Goal: Information Seeking & Learning: Find specific page/section

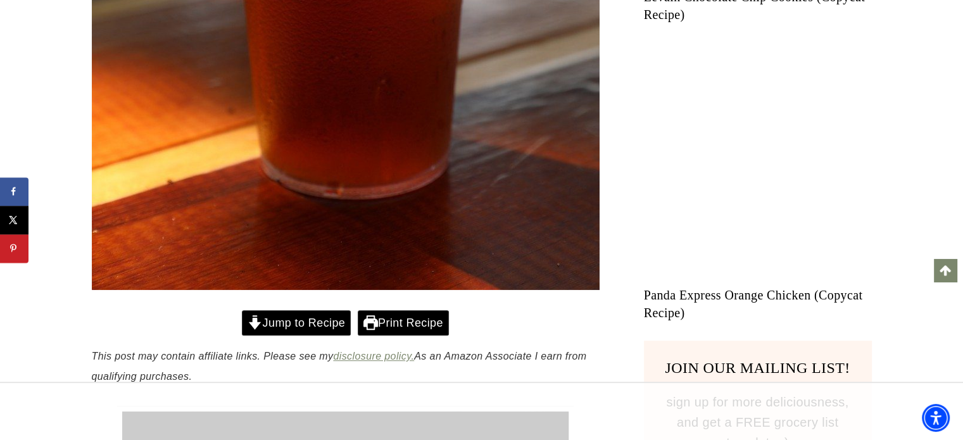
scroll to position [912, 0]
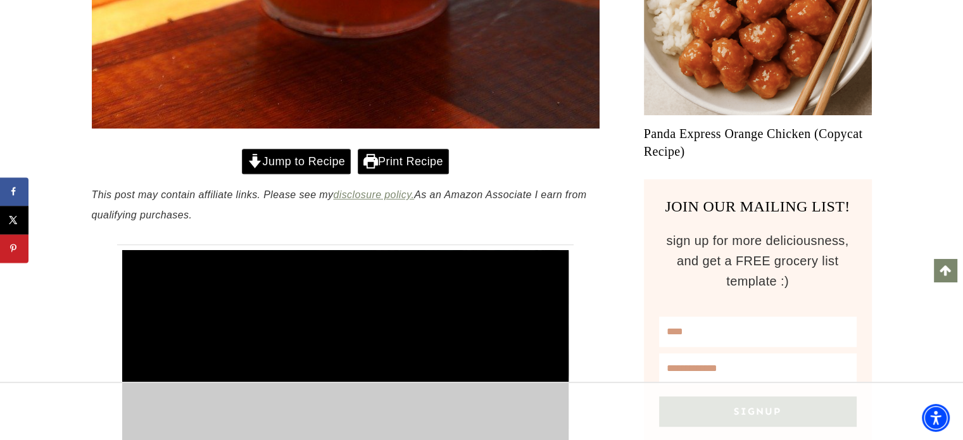
click at [303, 159] on link "Jump to Recipe" at bounding box center [296, 162] width 109 height 26
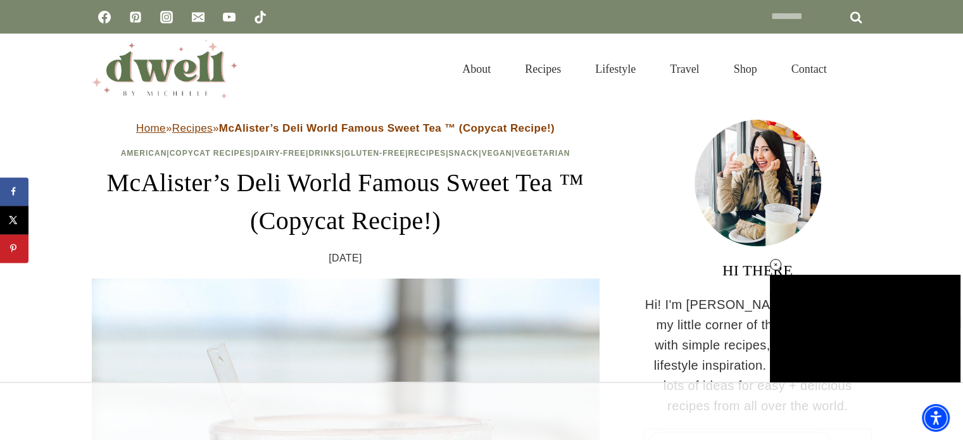
click at [201, 131] on link "Recipes" at bounding box center [192, 128] width 41 height 12
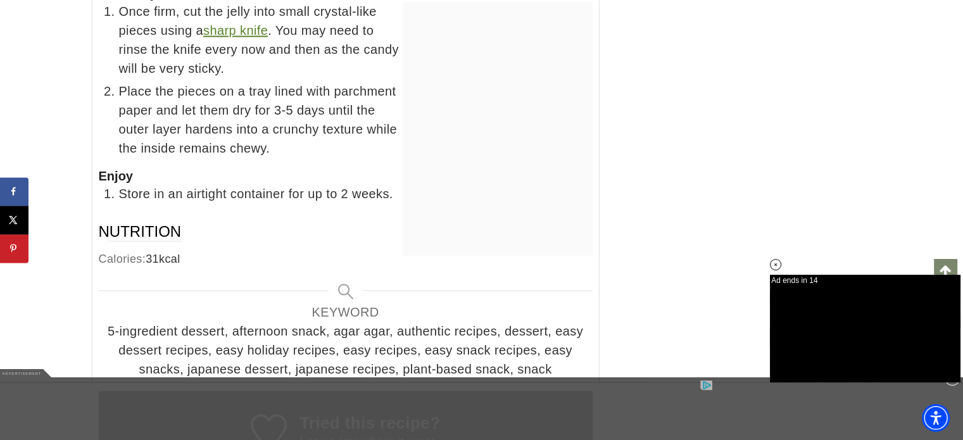
scroll to position [7163, 0]
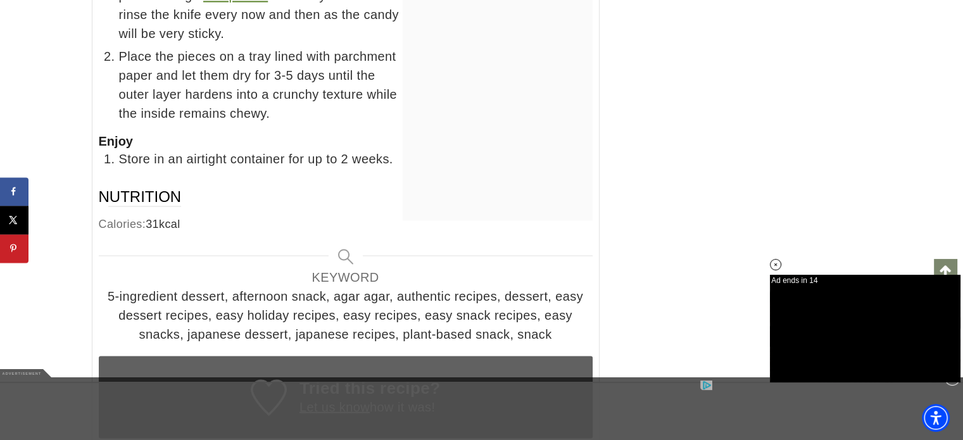
drag, startPoint x: 968, startPoint y: 17, endPoint x: 971, endPoint y: 228, distance: 211.4
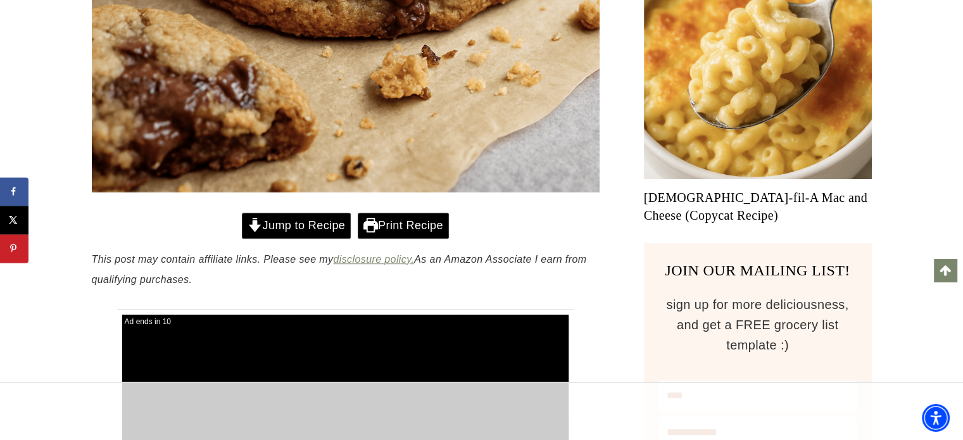
click at [294, 228] on link "Jump to Recipe" at bounding box center [296, 226] width 109 height 26
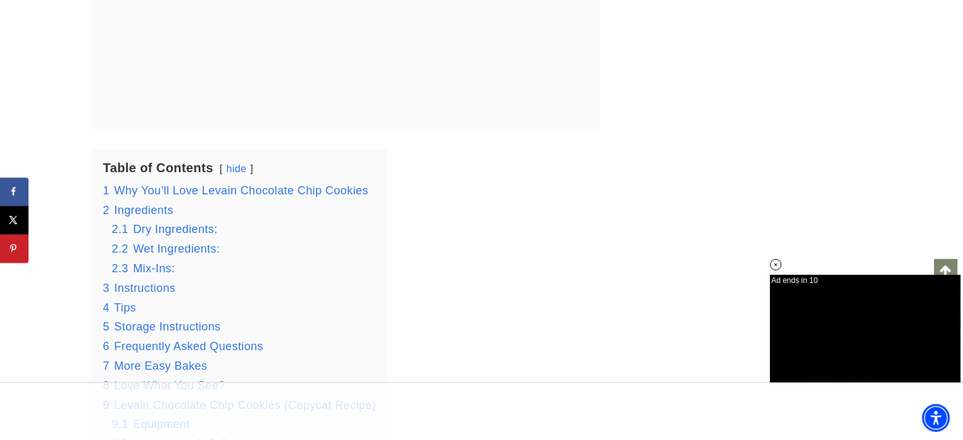
scroll to position [8214, 0]
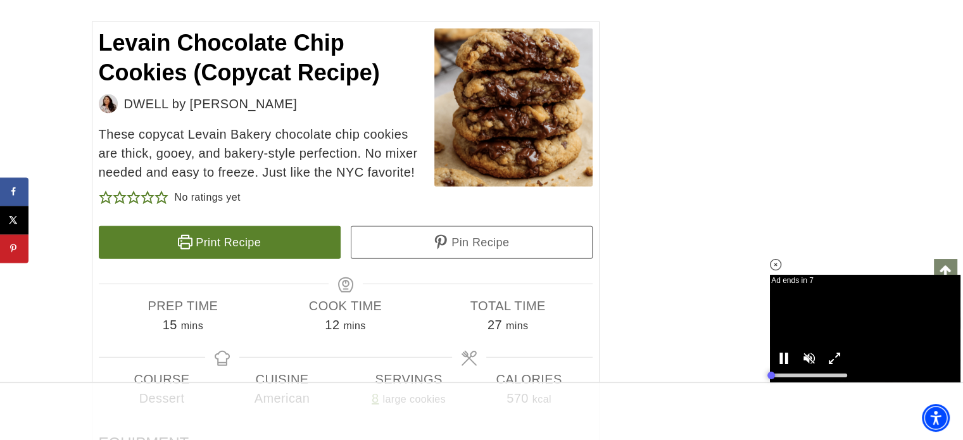
click at [773, 265] on icon at bounding box center [775, 264] width 11 height 11
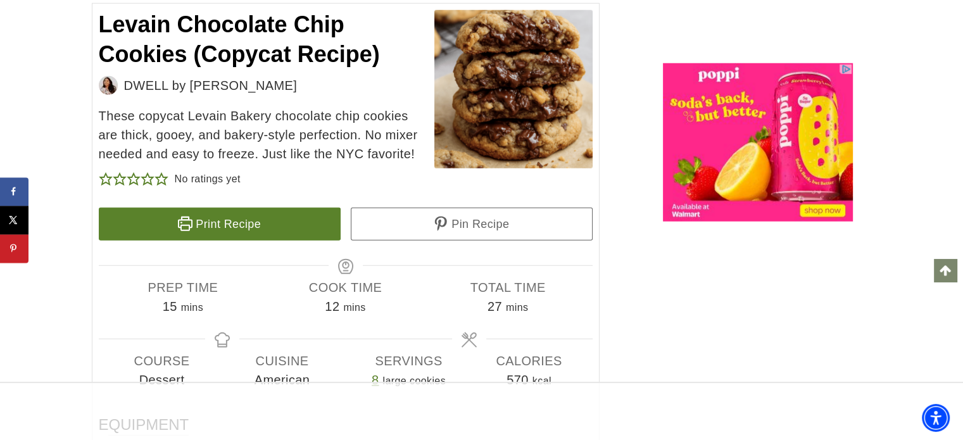
scroll to position [8218, 0]
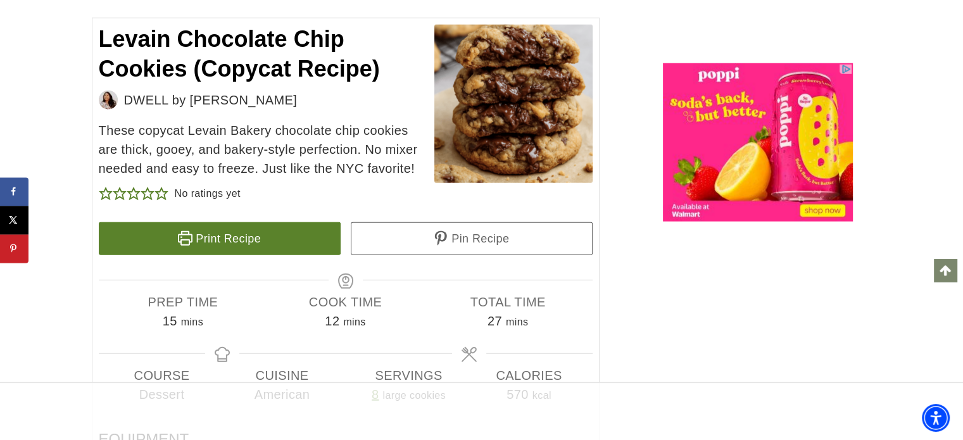
click at [238, 222] on link "Print Recipe" at bounding box center [220, 238] width 242 height 33
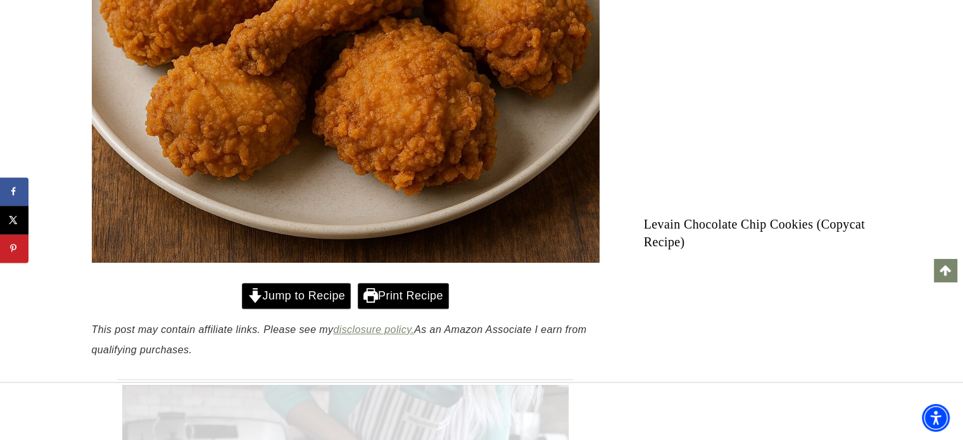
scroll to position [613, 0]
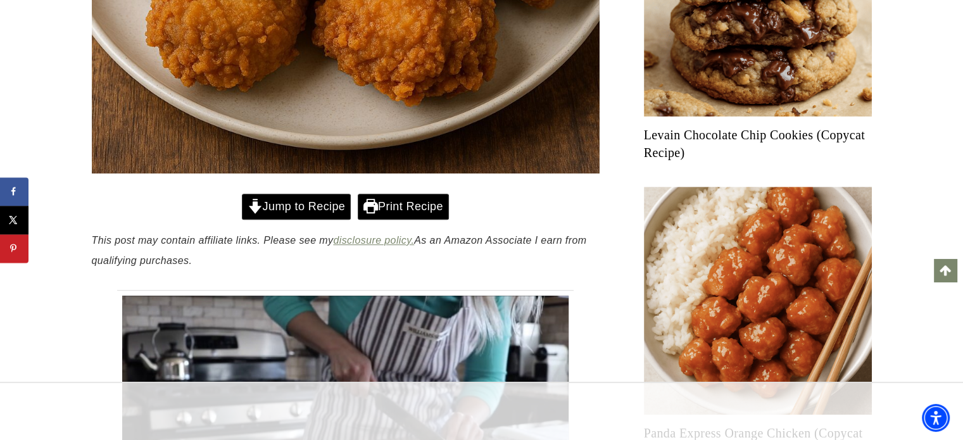
click at [273, 209] on link "Jump to Recipe" at bounding box center [296, 207] width 109 height 26
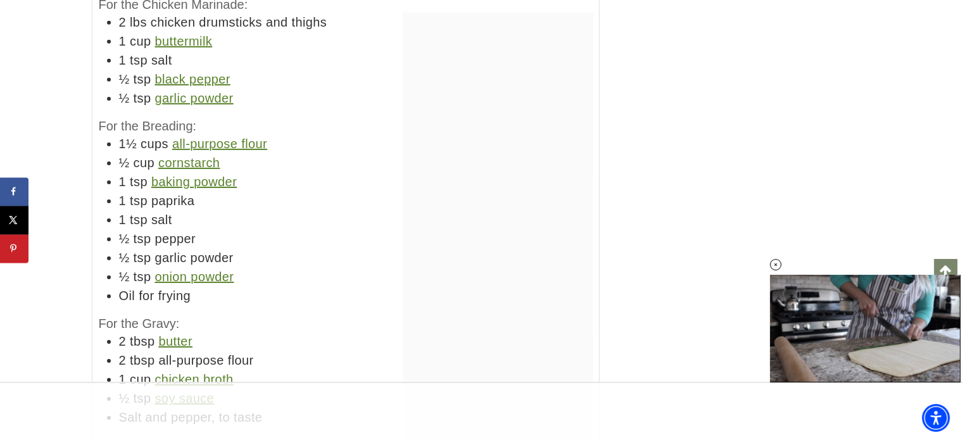
scroll to position [8960, 0]
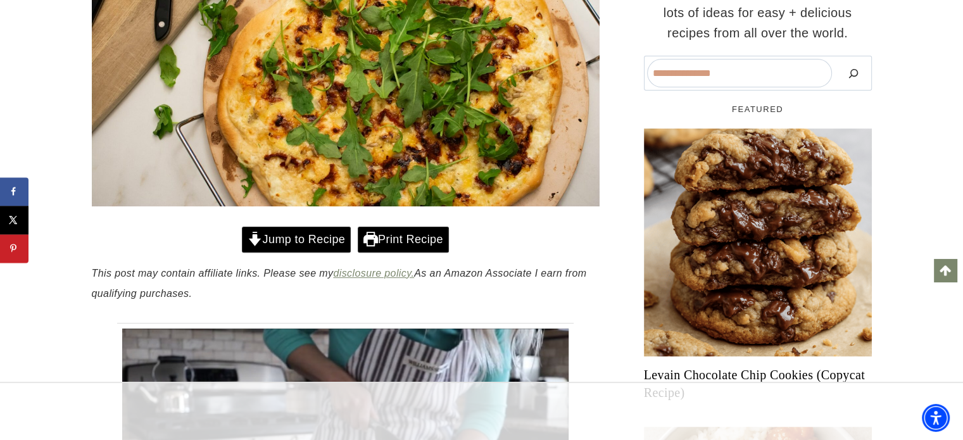
scroll to position [383, 0]
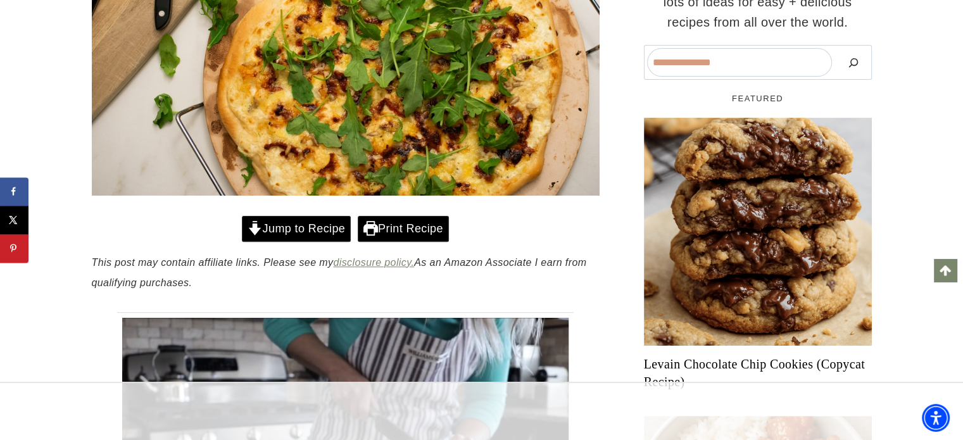
click at [316, 242] on link "Jump to Recipe" at bounding box center [296, 229] width 109 height 26
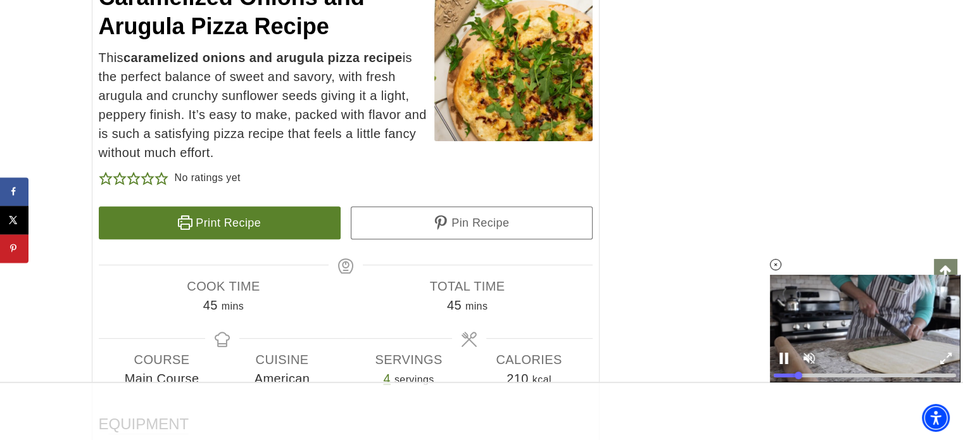
click at [777, 260] on icon at bounding box center [775, 264] width 11 height 11
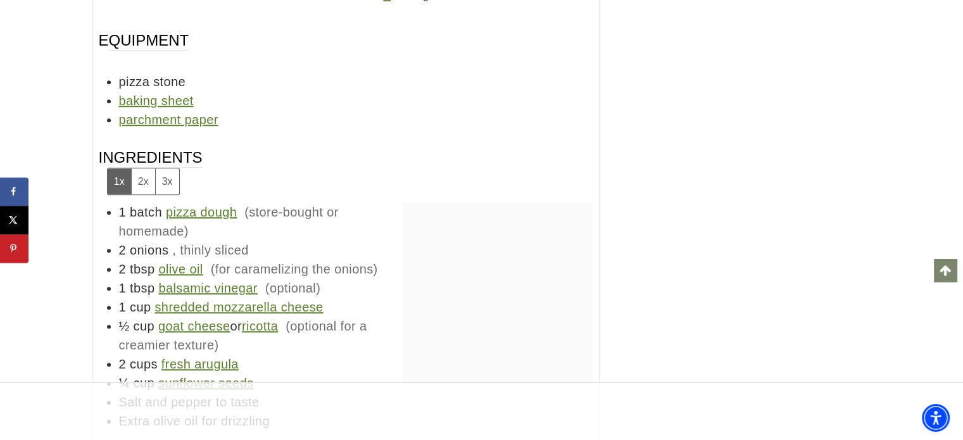
scroll to position [5683, 0]
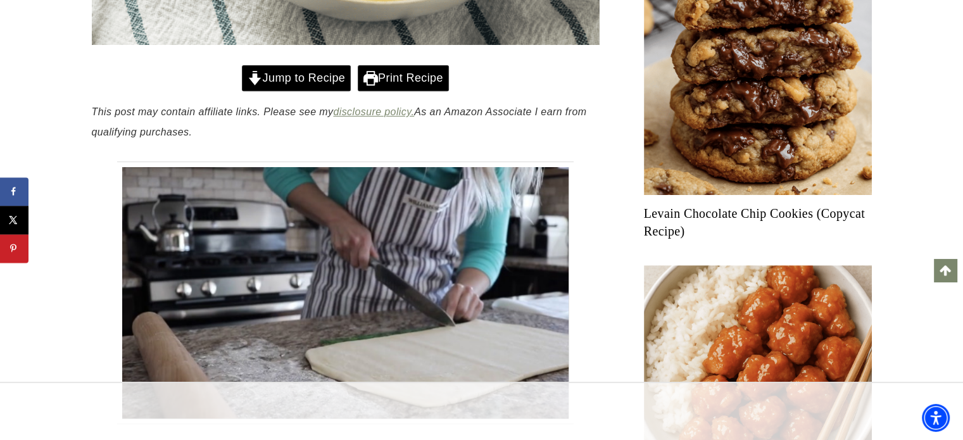
scroll to position [580, 0]
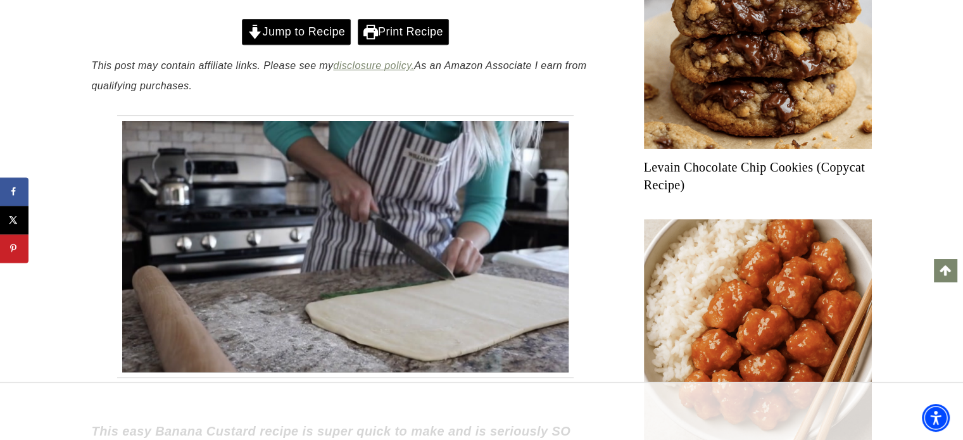
click at [294, 27] on link "Jump to Recipe" at bounding box center [296, 32] width 109 height 26
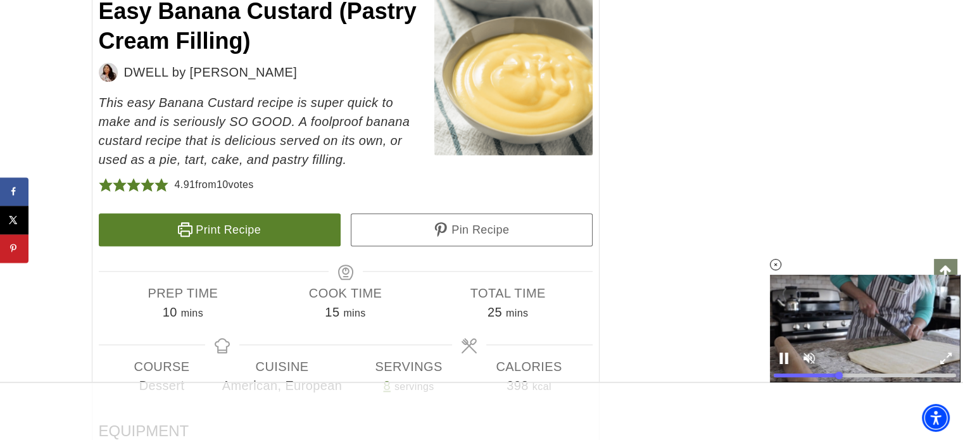
click at [776, 263] on icon at bounding box center [775, 264] width 11 height 11
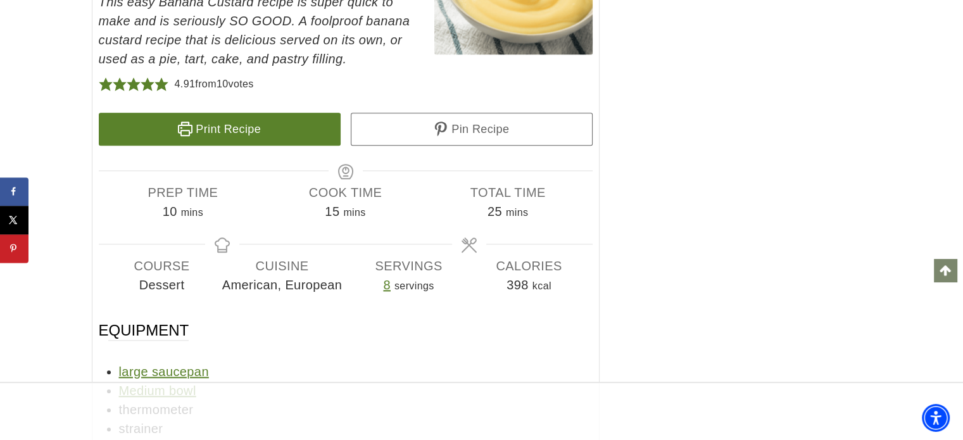
click at [310, 139] on link "Print Recipe" at bounding box center [220, 129] width 242 height 33
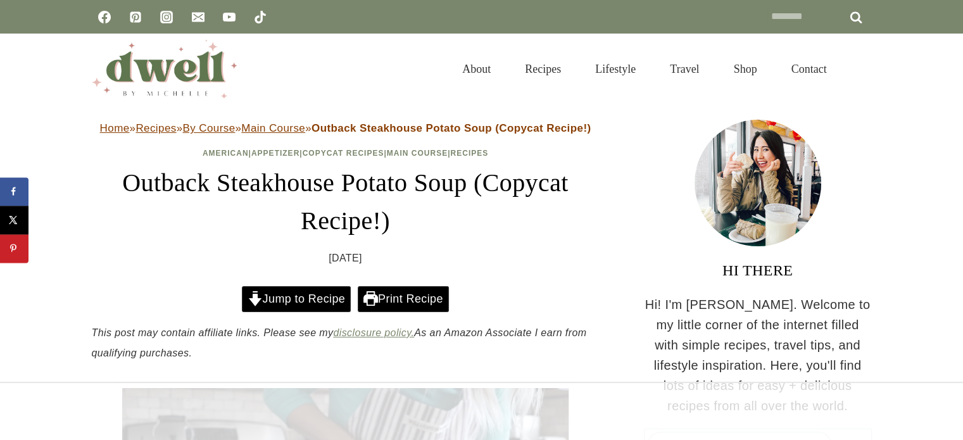
click at [308, 301] on link "Jump to Recipe" at bounding box center [296, 299] width 109 height 26
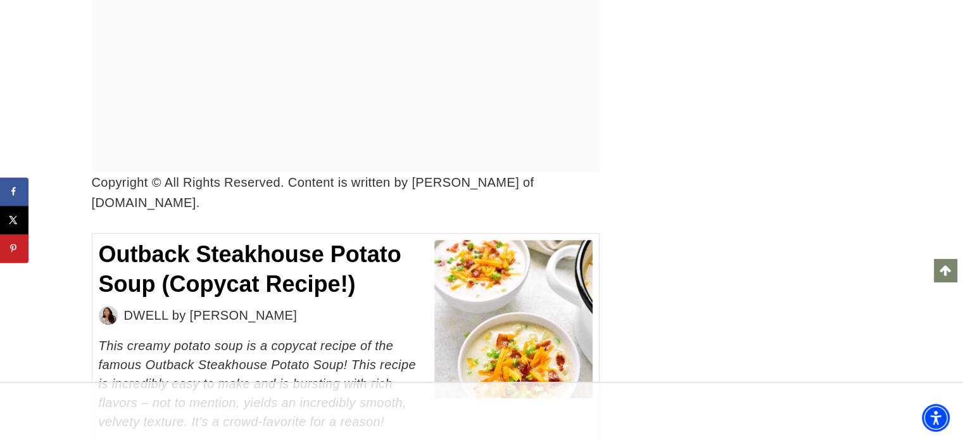
scroll to position [5955, 0]
